Goal: Task Accomplishment & Management: Use online tool/utility

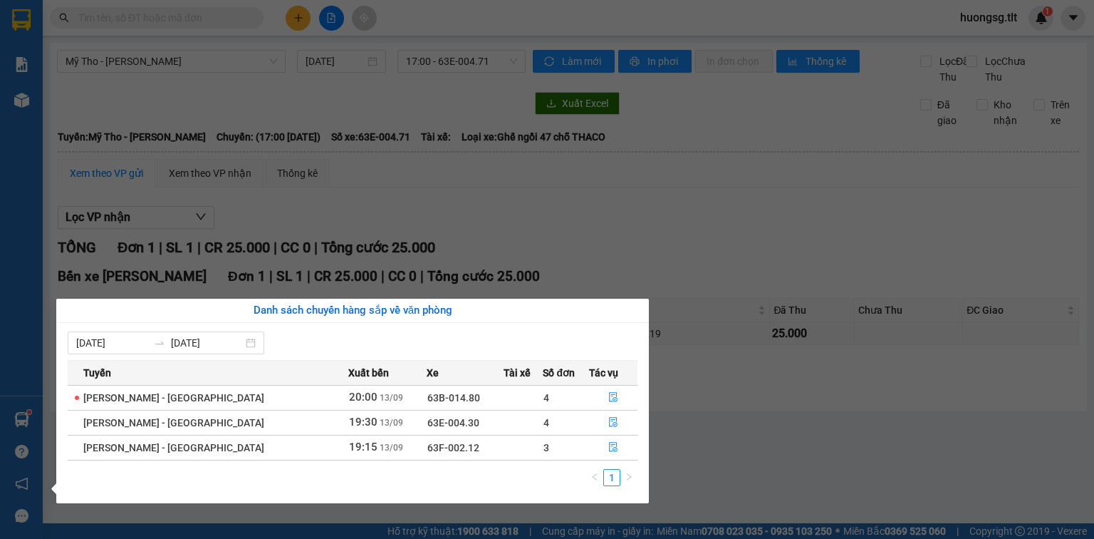
click at [625, 231] on section "Kết quả [PERSON_NAME] ( 4106 ) Bộ lọc Ngày tạo [PERSON_NAME] nhất Mã ĐH Trạng t…" at bounding box center [547, 269] width 1094 height 539
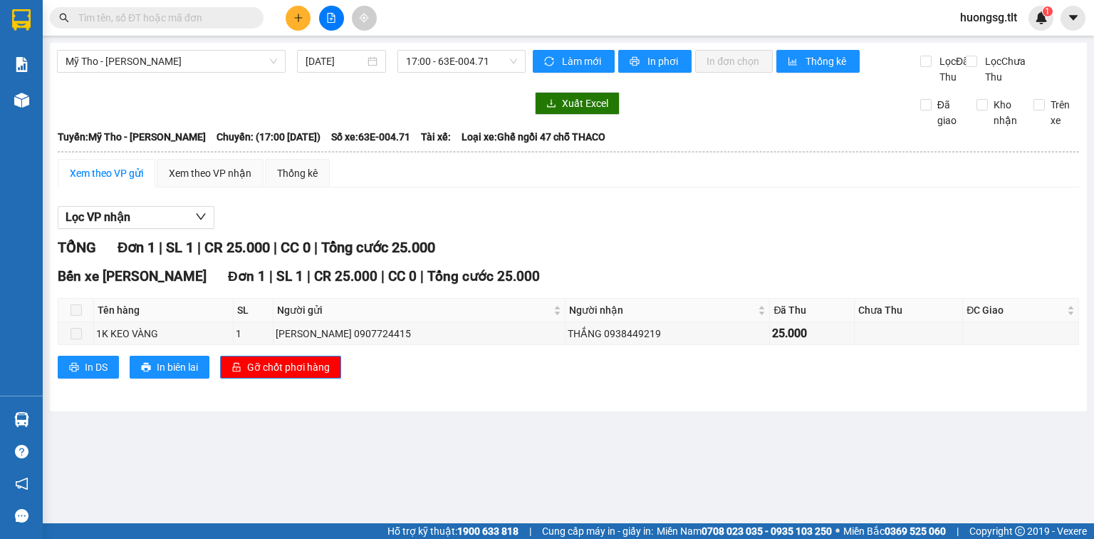
click at [137, 18] on input "text" at bounding box center [162, 18] width 168 height 16
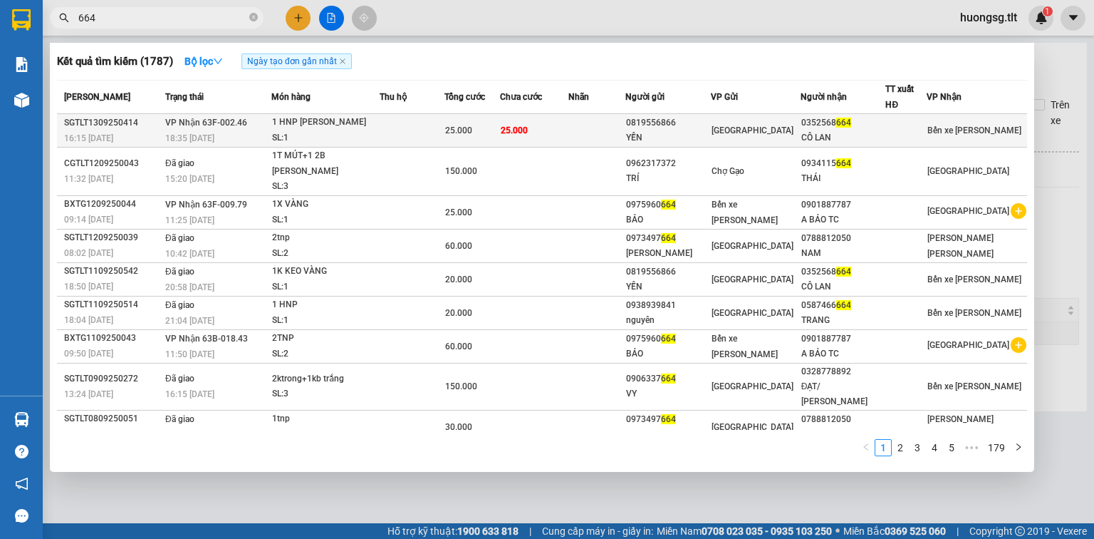
type input "664"
click at [654, 120] on div "0819556866" at bounding box center [668, 122] width 84 height 15
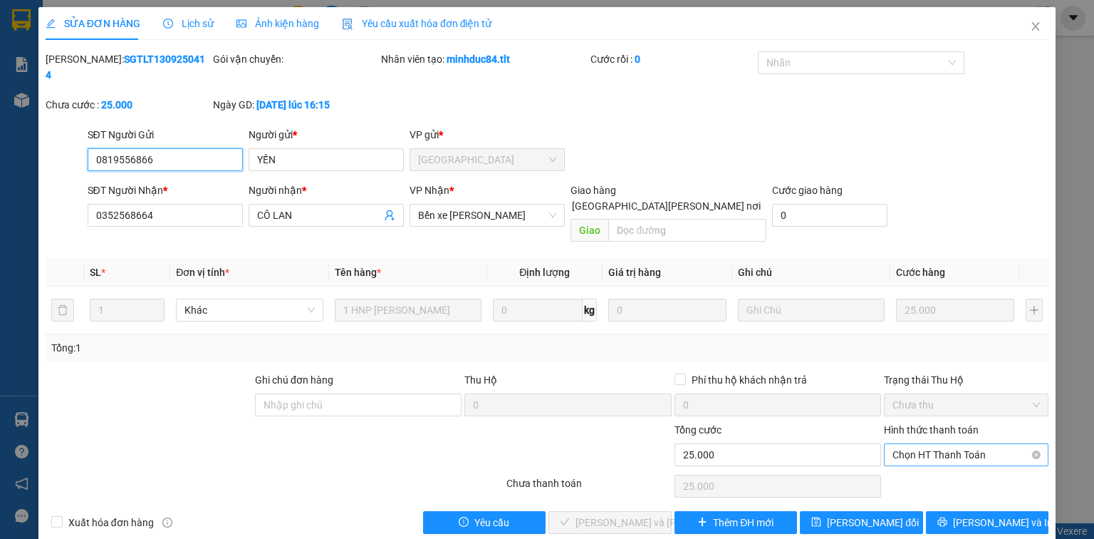
click at [949, 444] on span "Chọn HT Thanh Toán" at bounding box center [966, 454] width 147 height 21
click at [938, 445] on div "Tại văn phòng" at bounding box center [966, 451] width 147 height 16
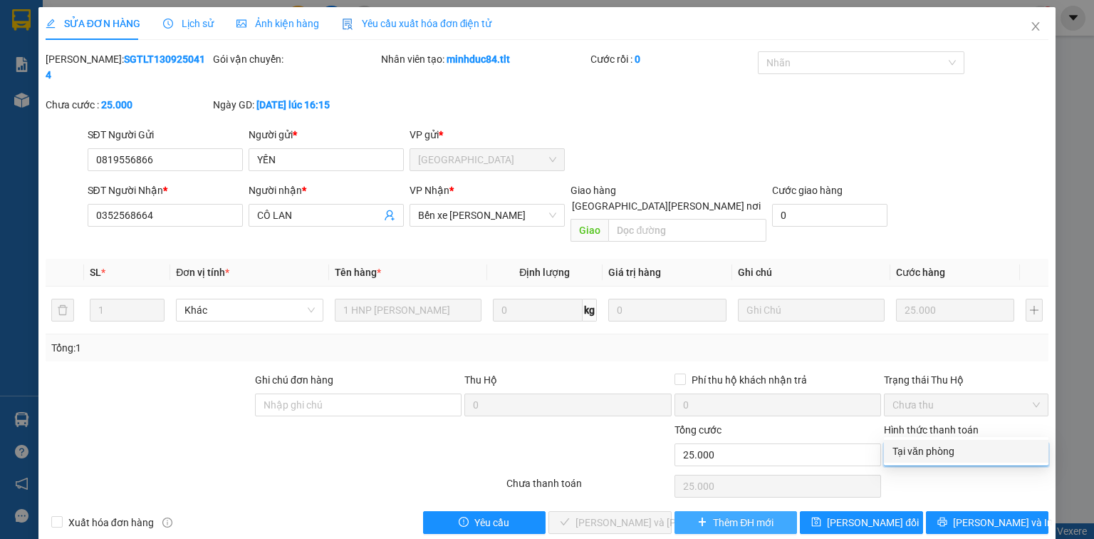
type input "0"
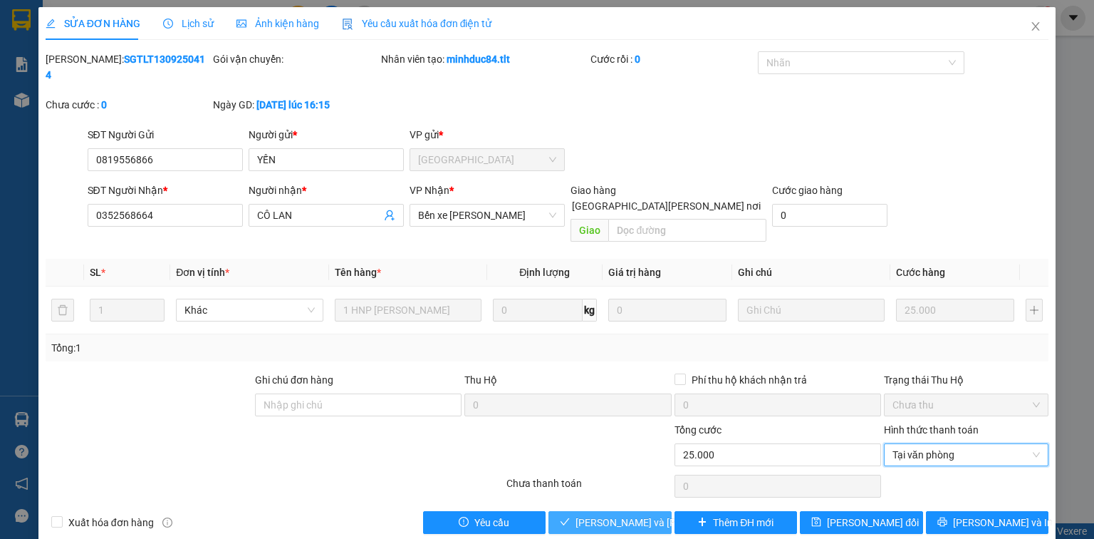
click at [650, 511] on button "[PERSON_NAME] và [PERSON_NAME] hàng" at bounding box center [610, 522] width 123 height 23
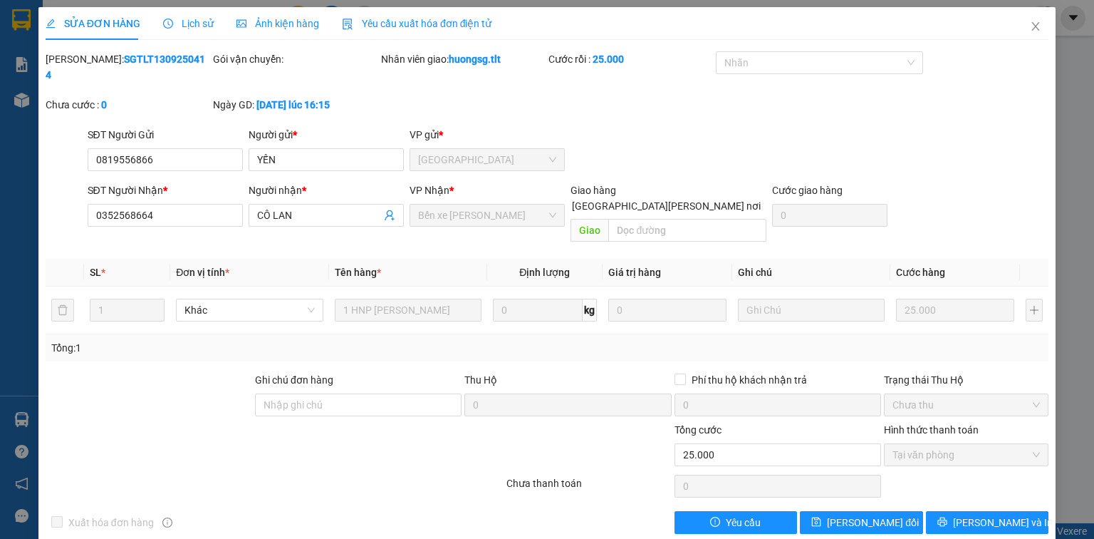
click at [14, 346] on div "SỬA ĐƠN HÀNG Lịch sử [PERSON_NAME] hàng Yêu cầu xuất [PERSON_NAME] điện tử Tota…" at bounding box center [547, 269] width 1094 height 539
click at [1031, 33] on span "Close" at bounding box center [1036, 27] width 40 height 40
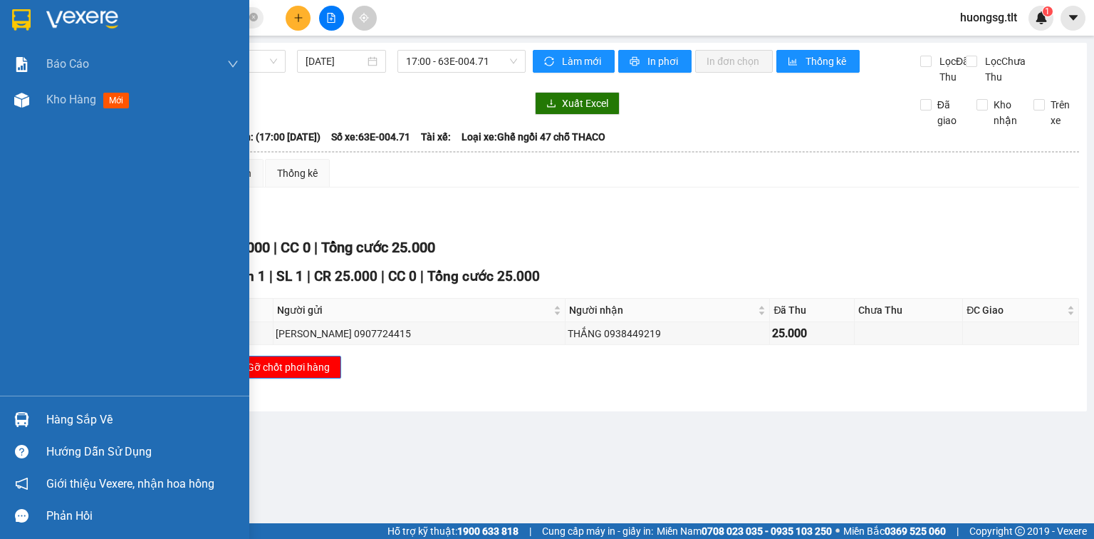
click at [66, 397] on div "Hàng sắp về Hướng dẫn sử dụng Giới thiệu Vexere, nhận hoa hồng Phản hồi" at bounding box center [124, 463] width 249 height 136
click at [49, 425] on div "Hàng sắp về" at bounding box center [142, 419] width 192 height 21
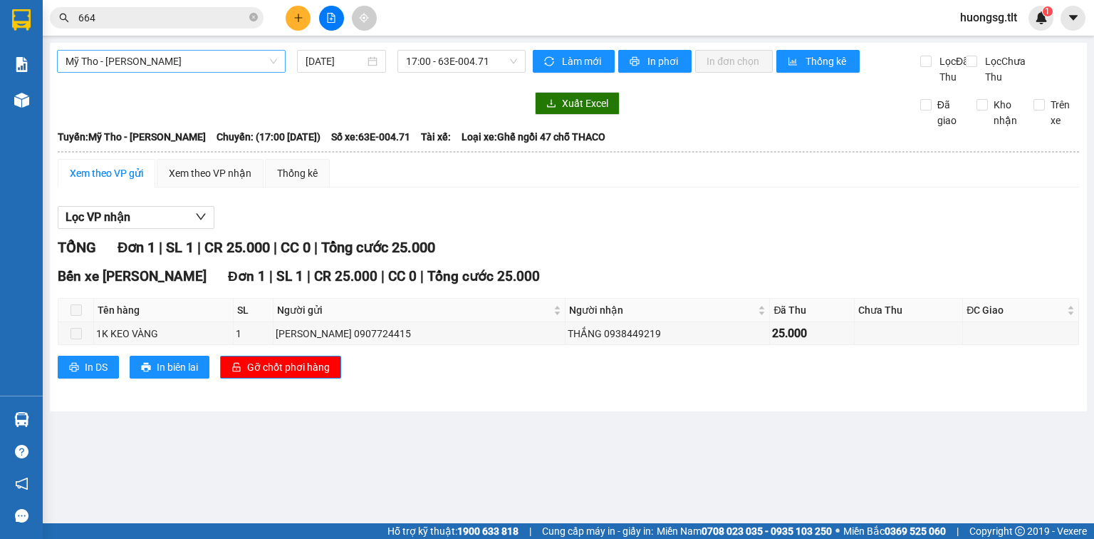
drag, startPoint x: 142, startPoint y: 63, endPoint x: 119, endPoint y: 26, distance: 43.3
click at [142, 61] on section "Kết quả [PERSON_NAME] ( 1787 ) Bộ lọc Ngày tạo [PERSON_NAME] nhất Mã ĐH Trạng t…" at bounding box center [547, 269] width 1094 height 539
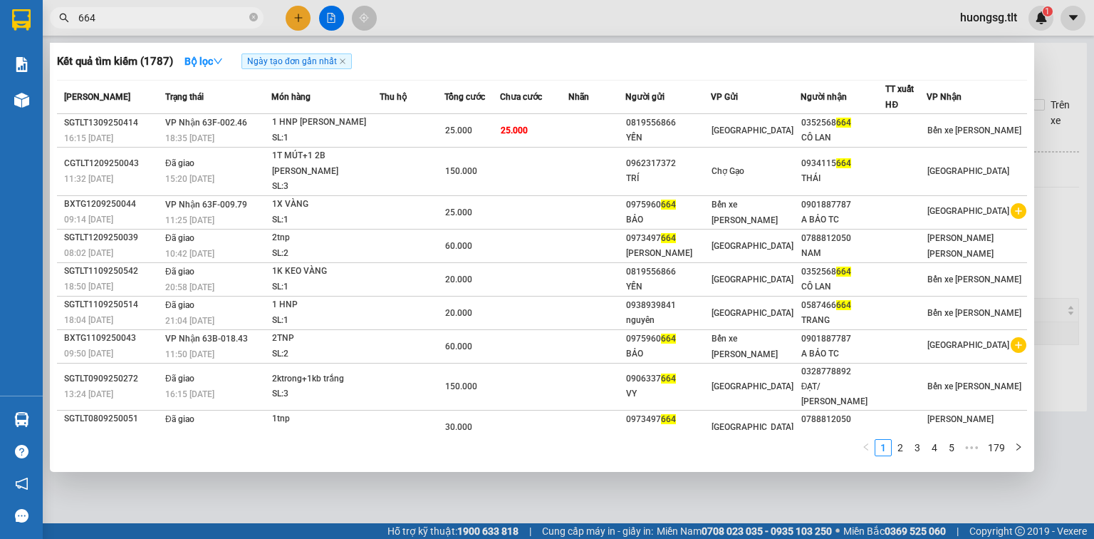
drag, startPoint x: 124, startPoint y: 13, endPoint x: 32, endPoint y: 0, distance: 92.8
click at [0, 11] on section "Kết quả [PERSON_NAME] ( 1787 ) Bộ lọc Ngày tạo [PERSON_NAME] nhất Mã ĐH Trạng t…" at bounding box center [547, 269] width 1094 height 539
type input "548"
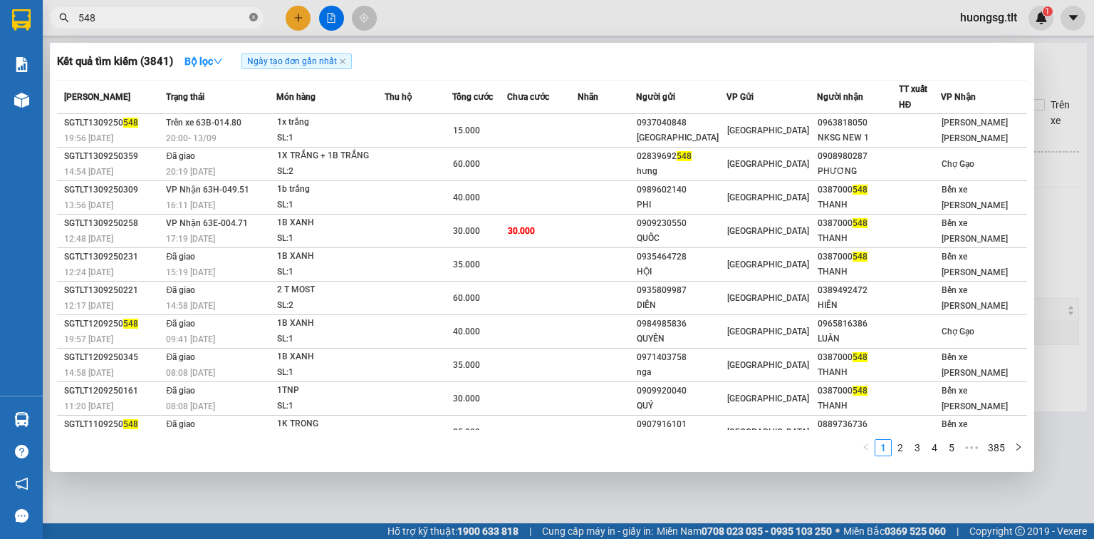
click at [250, 17] on icon "close-circle" at bounding box center [253, 17] width 9 height 9
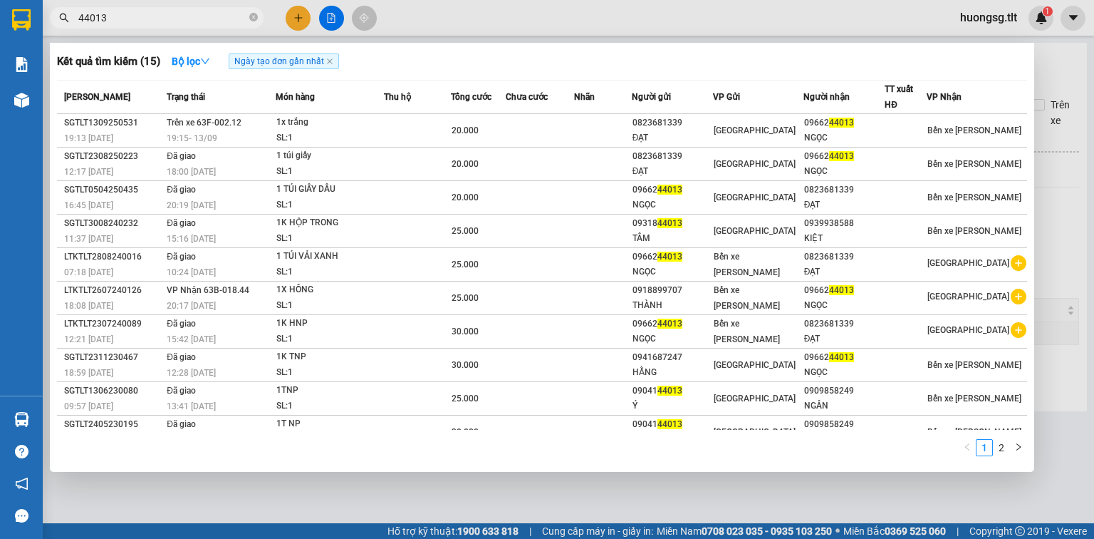
type input "44013"
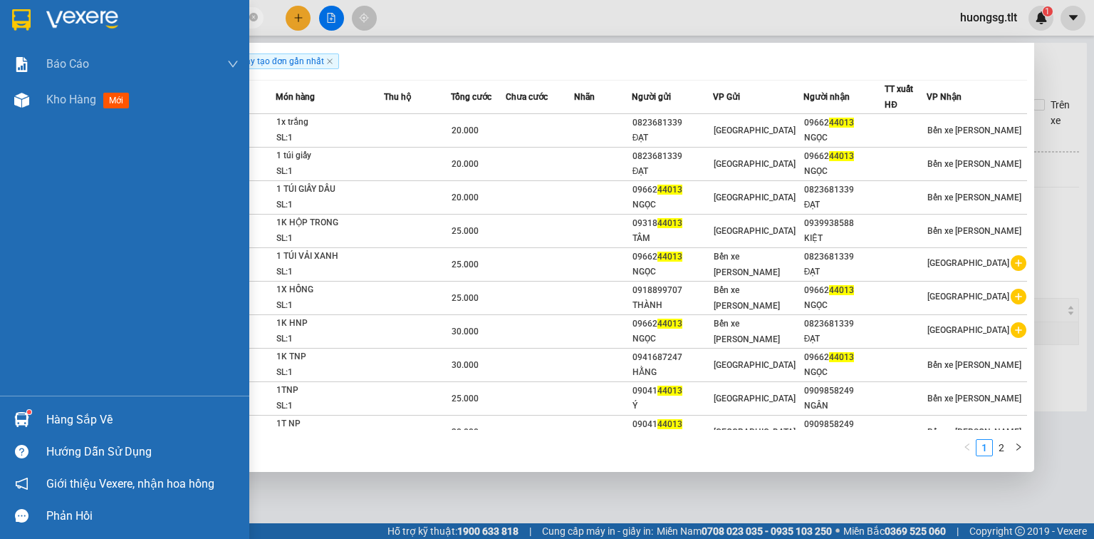
click at [28, 423] on div at bounding box center [21, 419] width 25 height 25
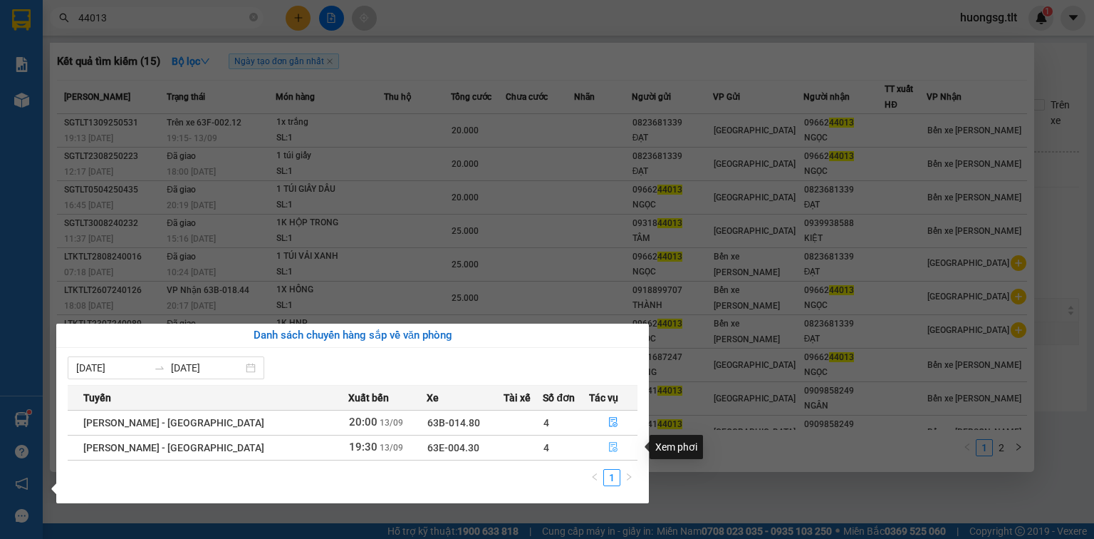
click at [608, 449] on icon "file-done" at bounding box center [613, 447] width 10 height 10
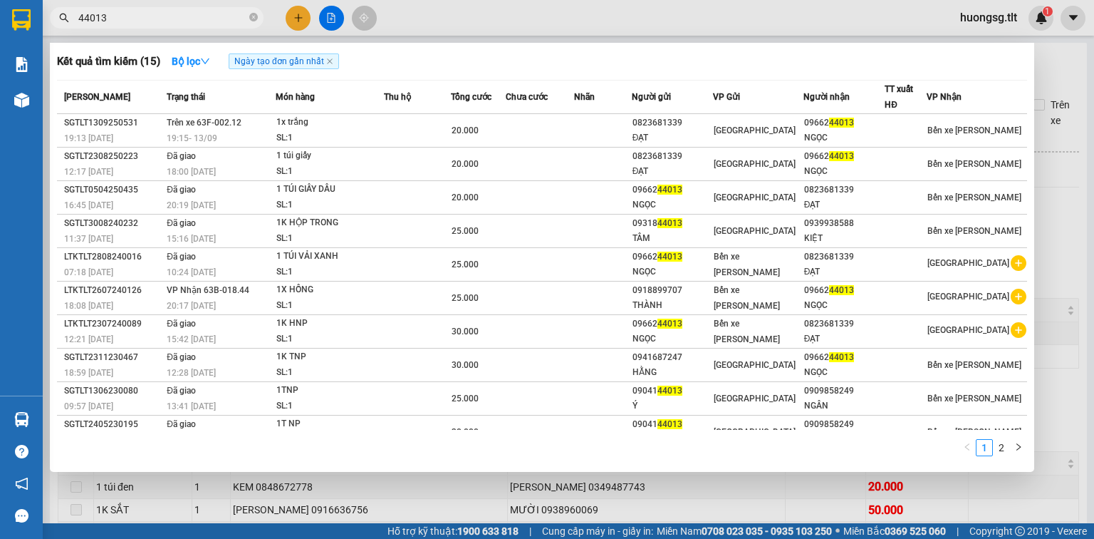
click at [1054, 224] on div at bounding box center [547, 269] width 1094 height 539
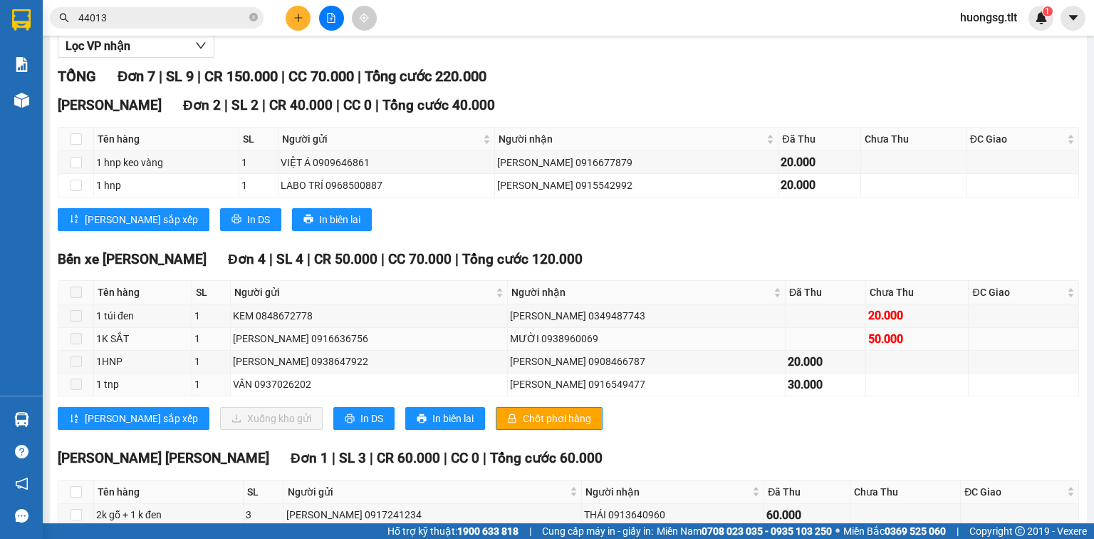
scroll to position [114, 0]
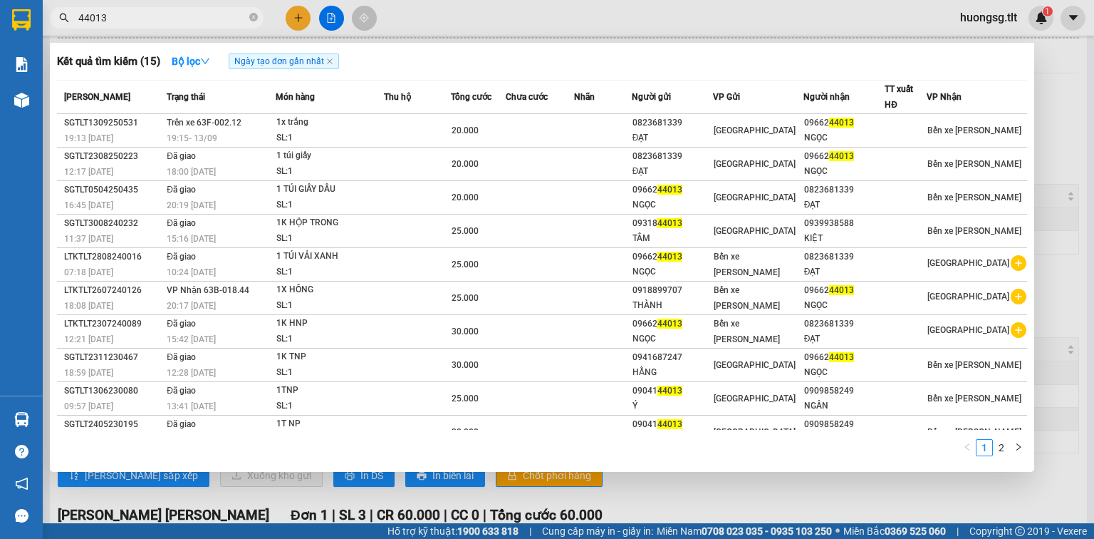
drag, startPoint x: 159, startPoint y: 11, endPoint x: 209, endPoint y: 29, distance: 53.6
click at [160, 14] on input "44013" at bounding box center [162, 18] width 168 height 16
click at [250, 20] on icon "close-circle" at bounding box center [253, 17] width 9 height 9
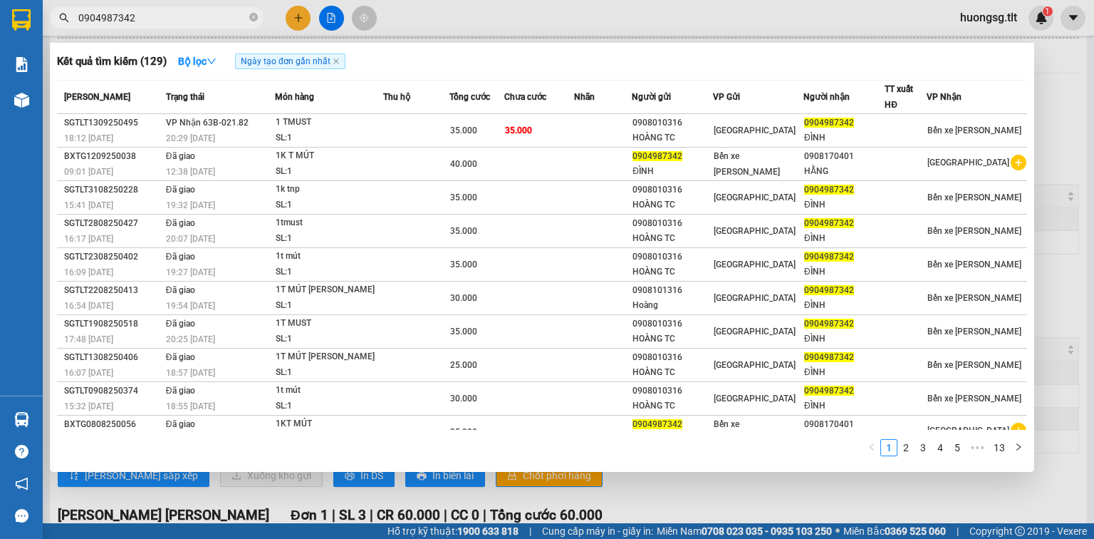
type input "0904987342"
click at [248, 18] on span "0904987342" at bounding box center [157, 17] width 214 height 21
click at [253, 16] on icon "close-circle" at bounding box center [253, 17] width 9 height 9
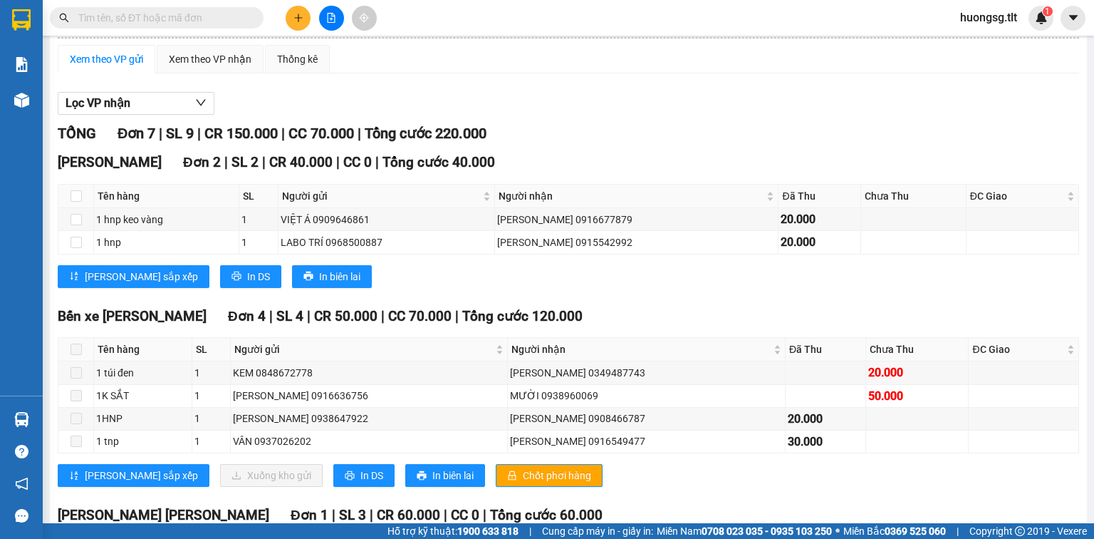
click at [248, 16] on span at bounding box center [157, 17] width 214 height 21
click at [229, 12] on input "text" at bounding box center [162, 18] width 168 height 16
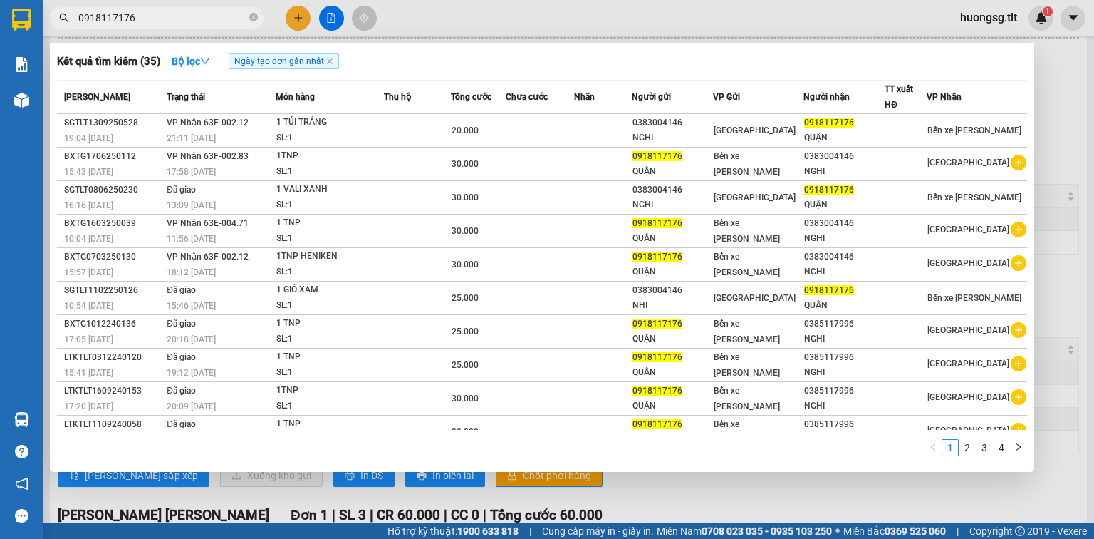
type input "0918117176"
click at [254, 15] on icon "close-circle" at bounding box center [253, 17] width 9 height 9
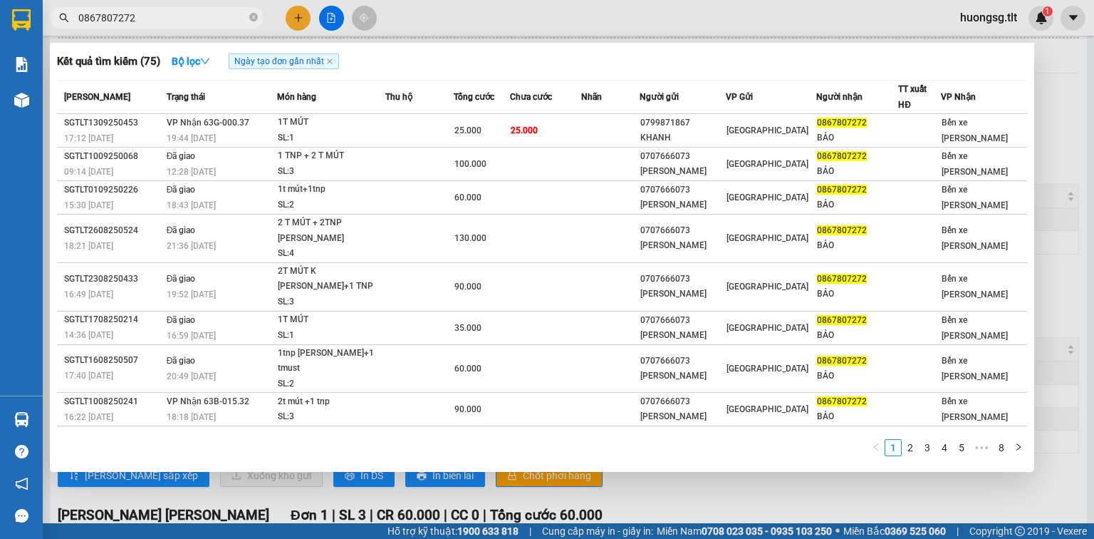
type input "0867807272"
click at [248, 16] on span "0867807272" at bounding box center [157, 17] width 214 height 21
click at [223, 18] on input "0867807272" at bounding box center [162, 18] width 168 height 16
click at [251, 16] on icon "close-circle" at bounding box center [253, 17] width 9 height 9
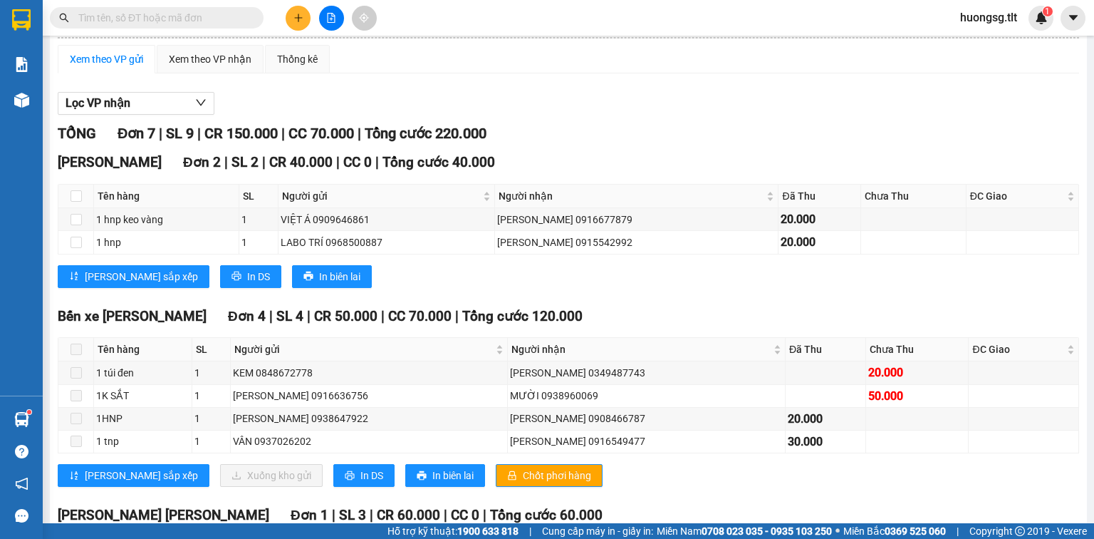
click at [234, 17] on input "text" at bounding box center [162, 18] width 168 height 16
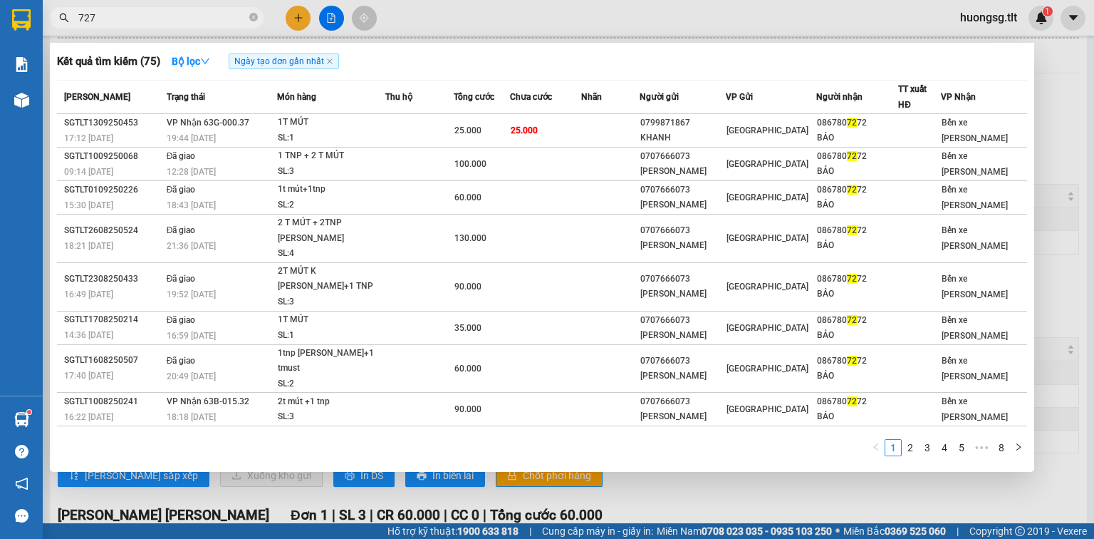
type input "7272"
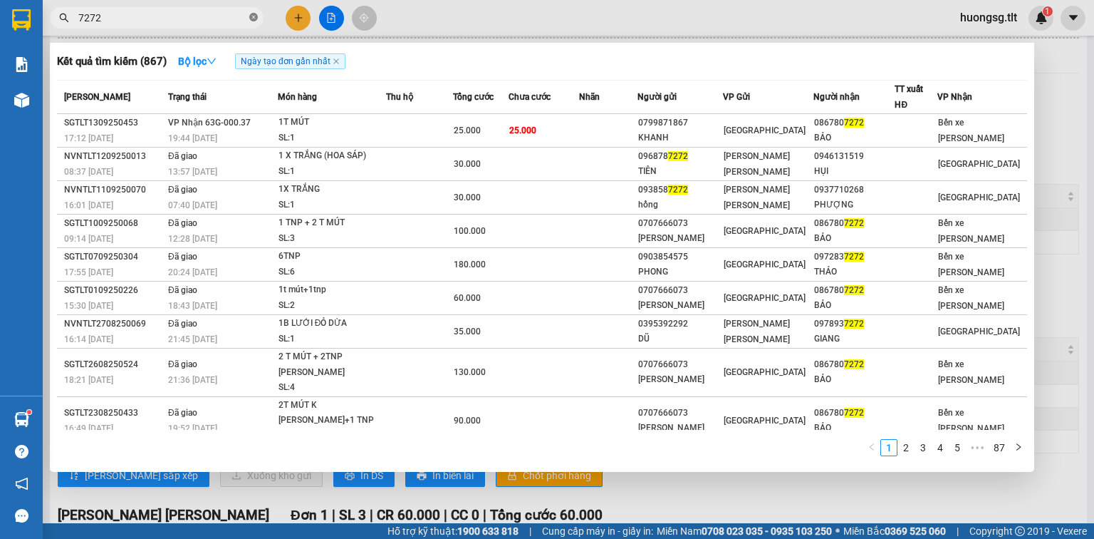
click at [251, 16] on icon "close-circle" at bounding box center [253, 17] width 9 height 9
